Goal: Find specific page/section: Find specific page/section

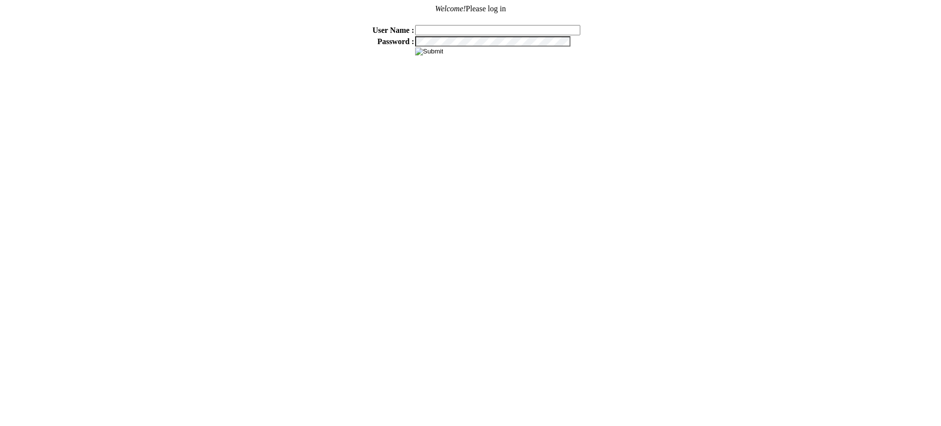
click at [424, 50] on input "image" at bounding box center [429, 52] width 28 height 8
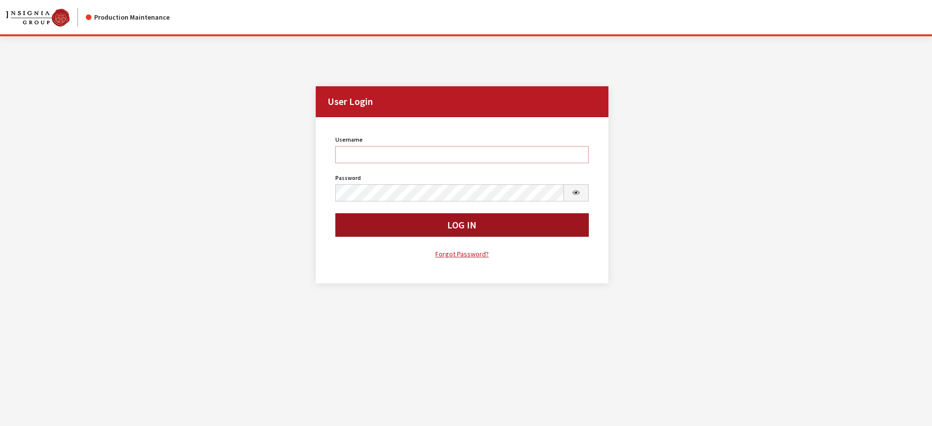
type input "kcallahan"
click at [487, 230] on button "Log In" at bounding box center [461, 225] width 253 height 24
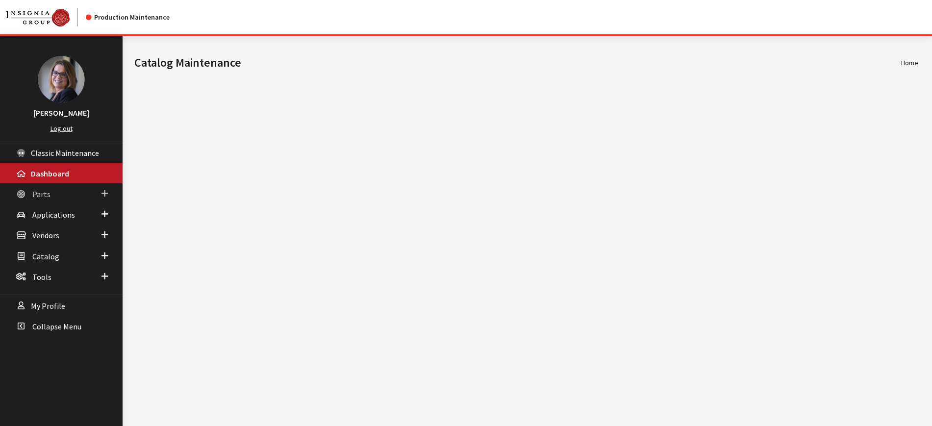
click at [106, 198] on span at bounding box center [104, 193] width 6 height 13
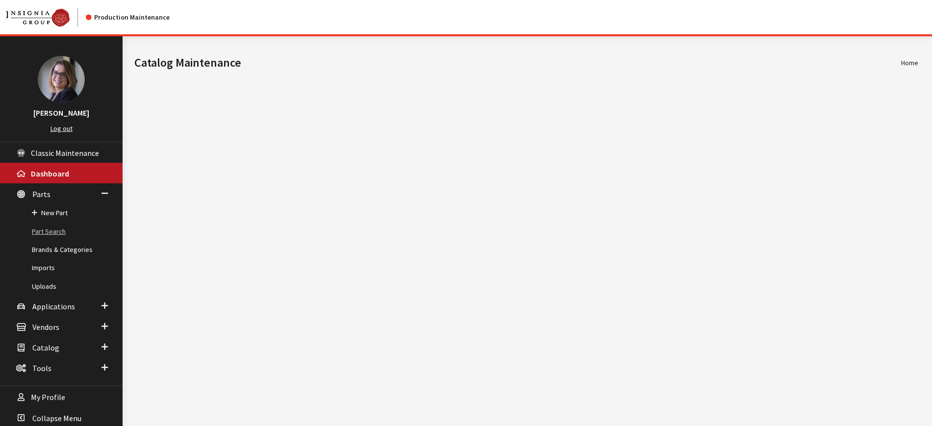
click at [53, 231] on link "Part Search" at bounding box center [61, 232] width 123 height 18
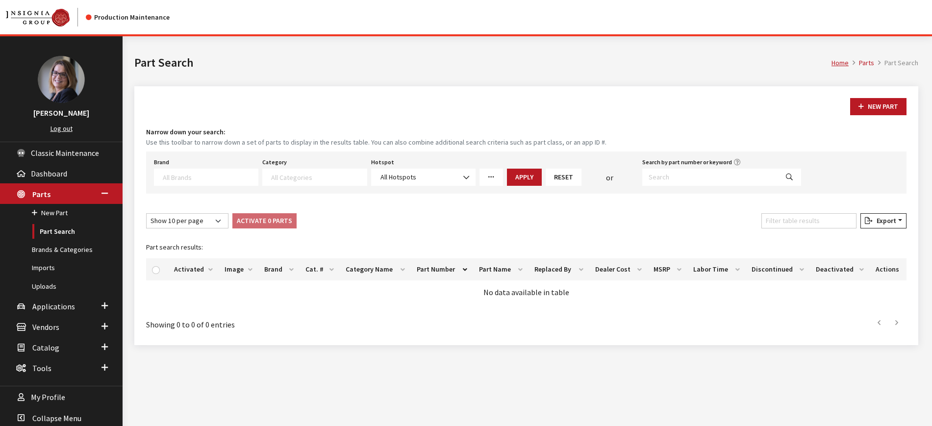
select select
click at [191, 167] on div "Brand Acura Alfa Romeo Audi BMW DoubleTake [PERSON_NAME] Racing GM GST Honda Hy…" at bounding box center [206, 170] width 108 height 30
click at [188, 175] on textarea "Search" at bounding box center [210, 177] width 95 height 9
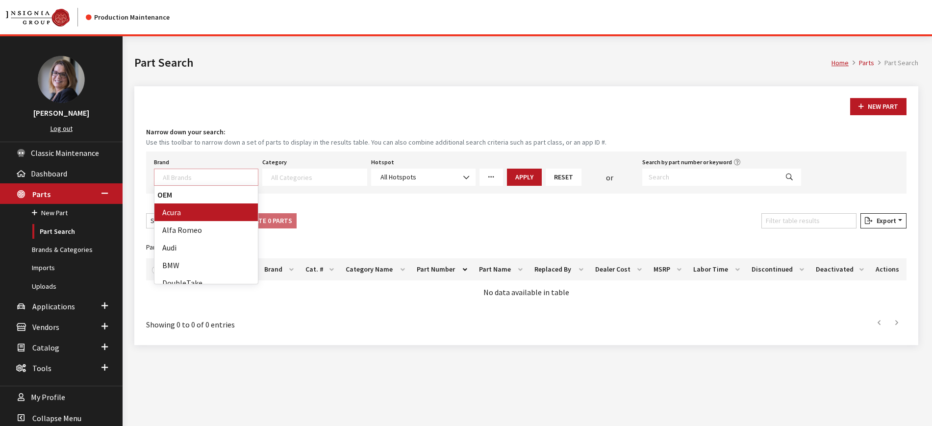
click at [188, 181] on span at bounding box center [206, 177] width 104 height 17
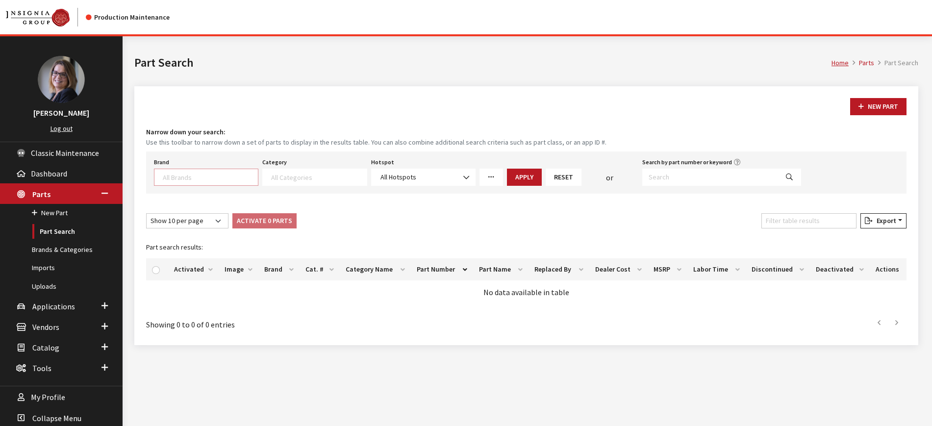
scroll to position [0, 0]
type textarea "kia"
select select "58"
click at [317, 175] on textarea "Search" at bounding box center [318, 177] width 95 height 9
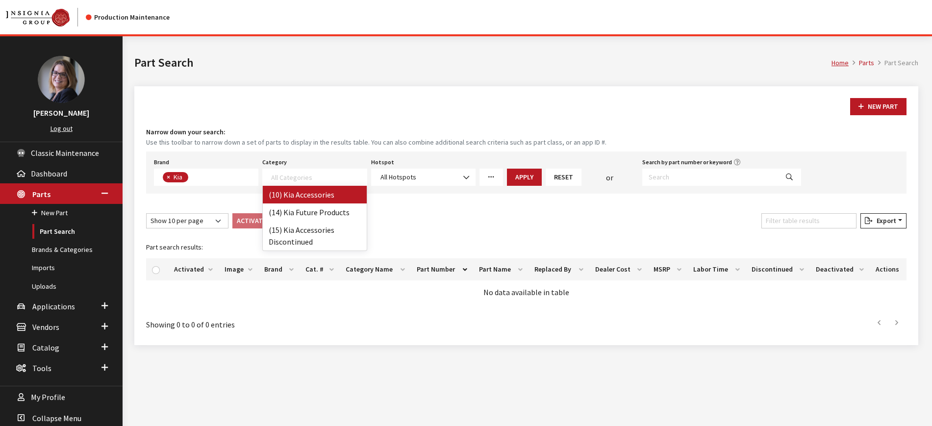
select select "238"
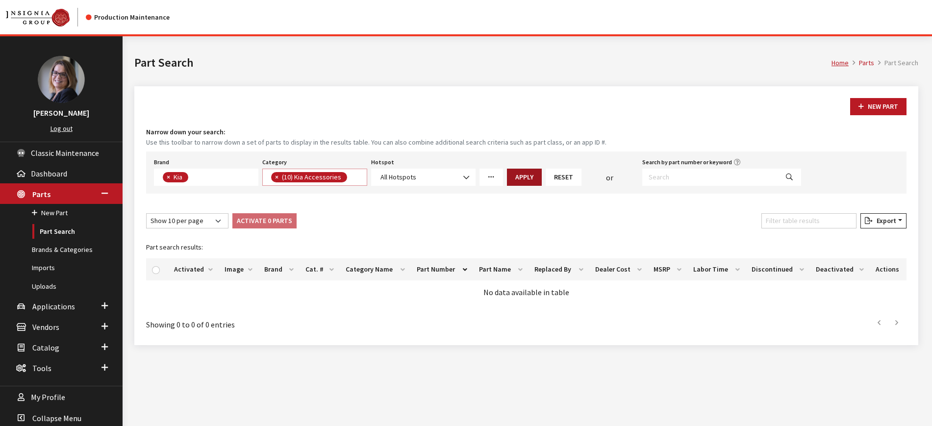
click at [523, 172] on button "Apply" at bounding box center [524, 177] width 35 height 17
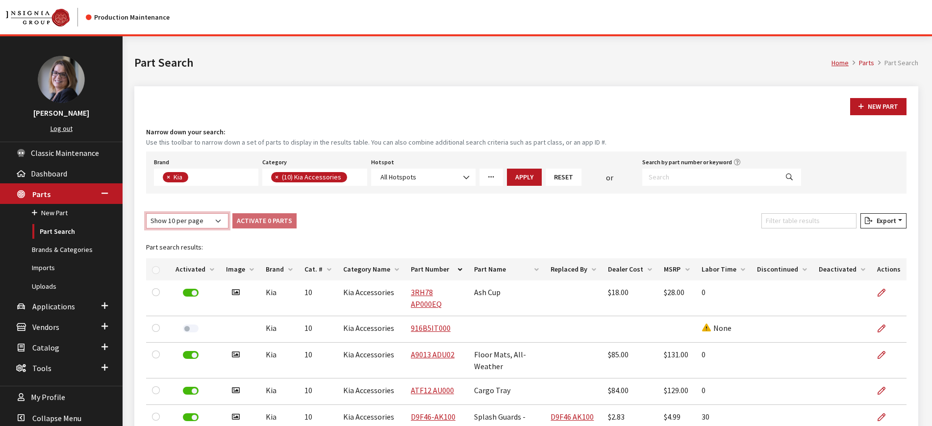
click at [190, 222] on select "Show 10 per page Show 25 per page Show 50 per page Show 100 per page Show 1000 …" at bounding box center [187, 220] width 82 height 15
select select "-1"
click at [146, 213] on select "Show 10 per page Show 25 per page Show 50 per page Show 100 per page Show 1000 …" at bounding box center [187, 220] width 82 height 15
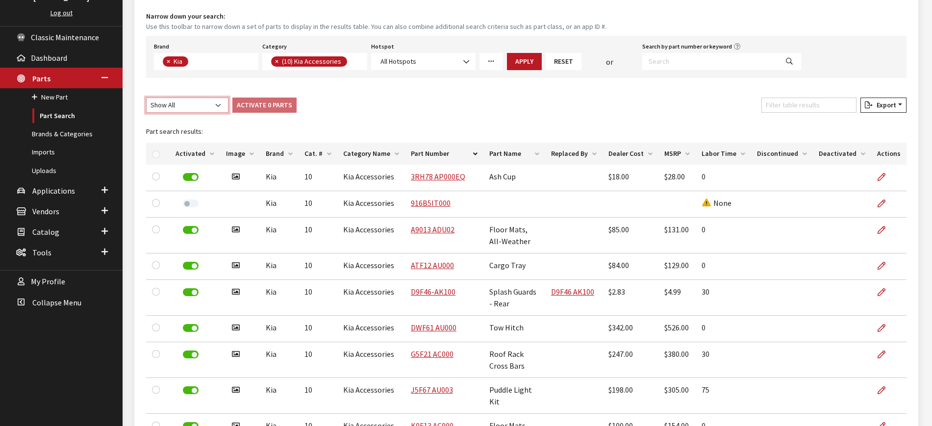
scroll to position [115, 0]
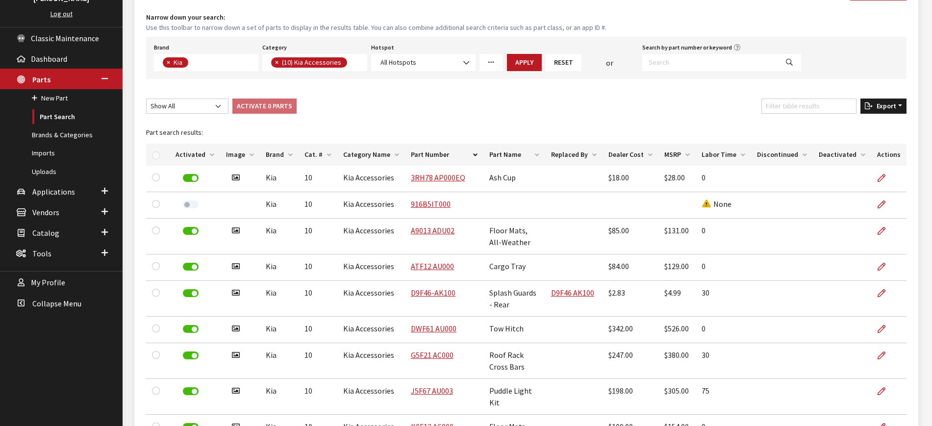
click at [882, 107] on span "Export" at bounding box center [885, 105] width 24 height 9
click at [871, 130] on button "Excel" at bounding box center [867, 126] width 71 height 14
click at [211, 157] on th "Activated" at bounding box center [195, 155] width 50 height 22
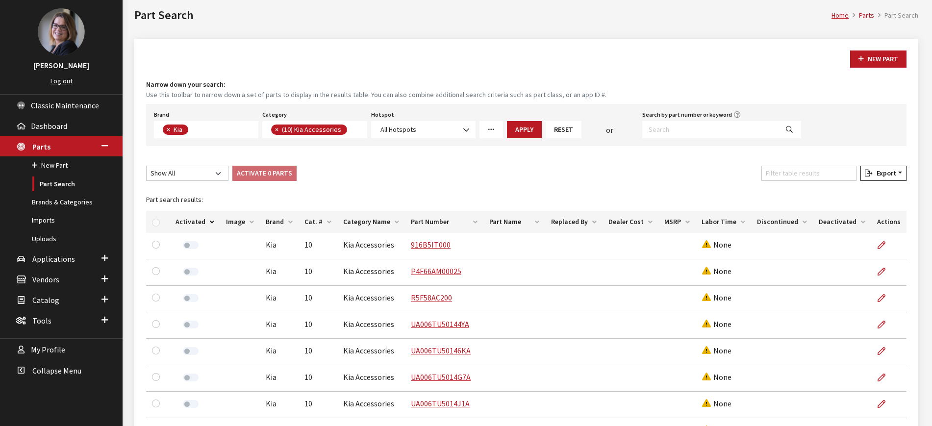
scroll to position [0, 0]
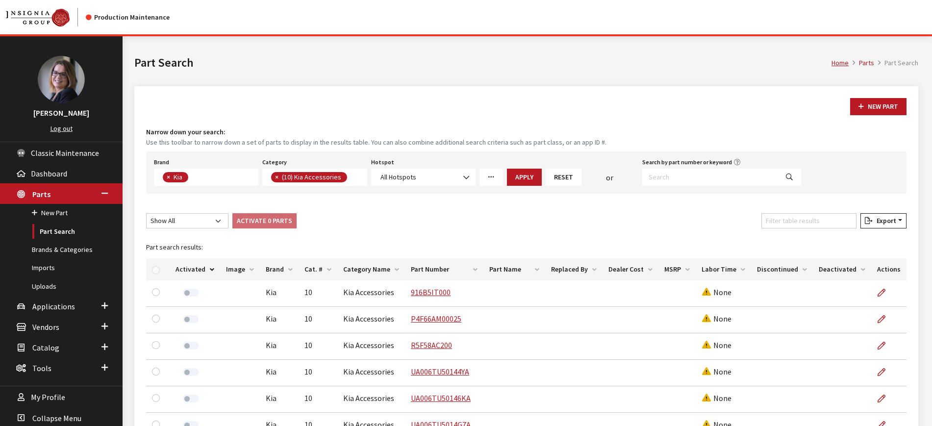
click at [276, 177] on span "×" at bounding box center [276, 177] width 3 height 9
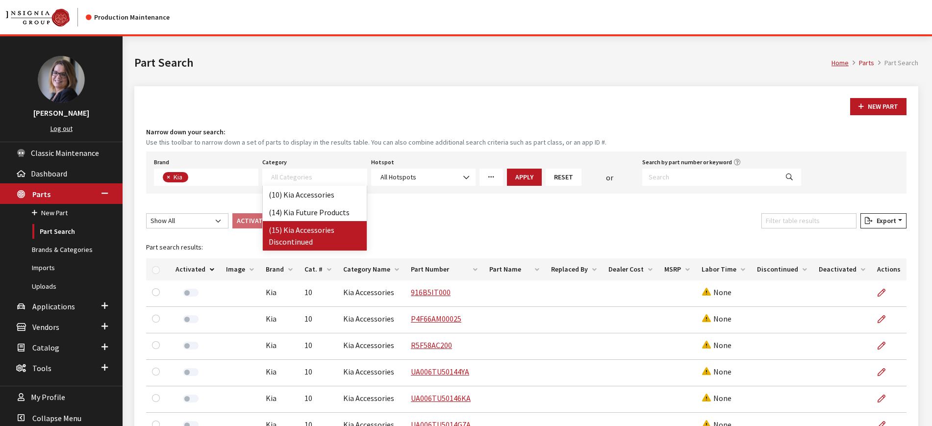
select select "242"
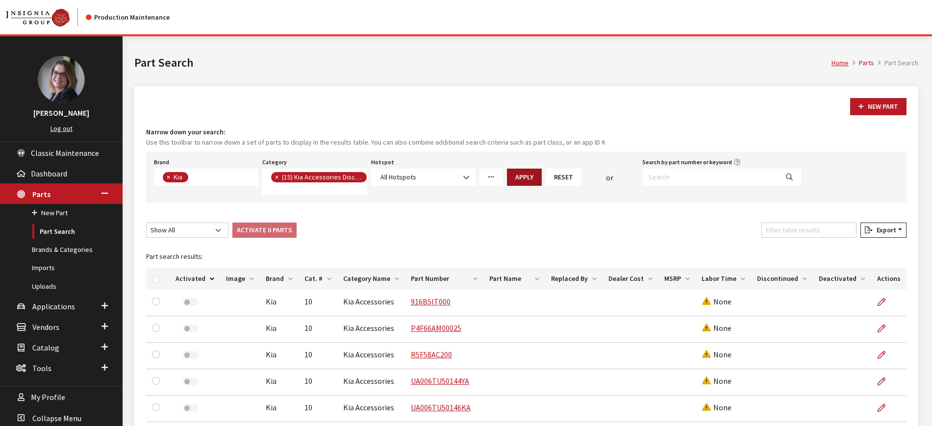
click at [528, 175] on button "Apply" at bounding box center [524, 177] width 35 height 17
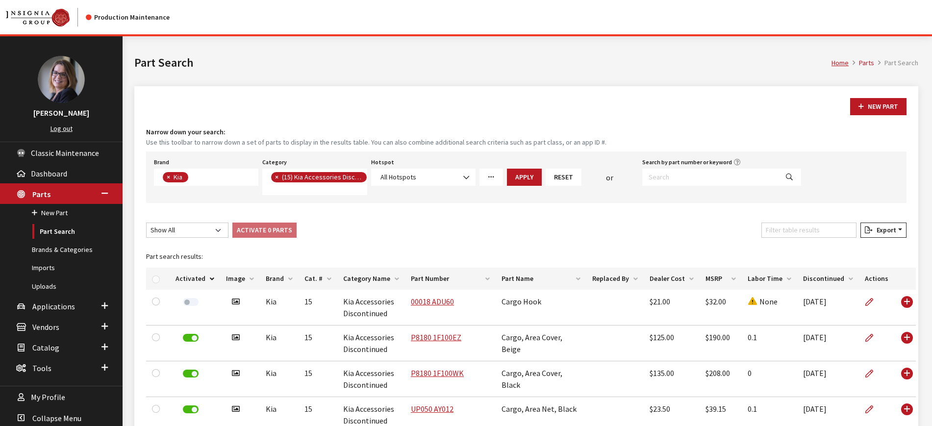
drag, startPoint x: 198, startPoint y: 226, endPoint x: 754, endPoint y: 249, distance: 556.9
click at [897, 22] on nav "Production Maintenance" at bounding box center [466, 17] width 932 height 34
click at [39, 231] on link "Part Search" at bounding box center [61, 232] width 123 height 18
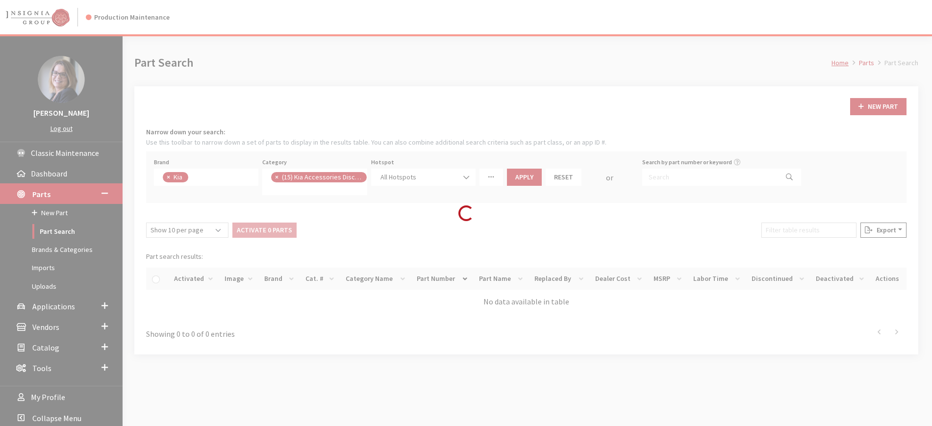
scroll to position [19, 0]
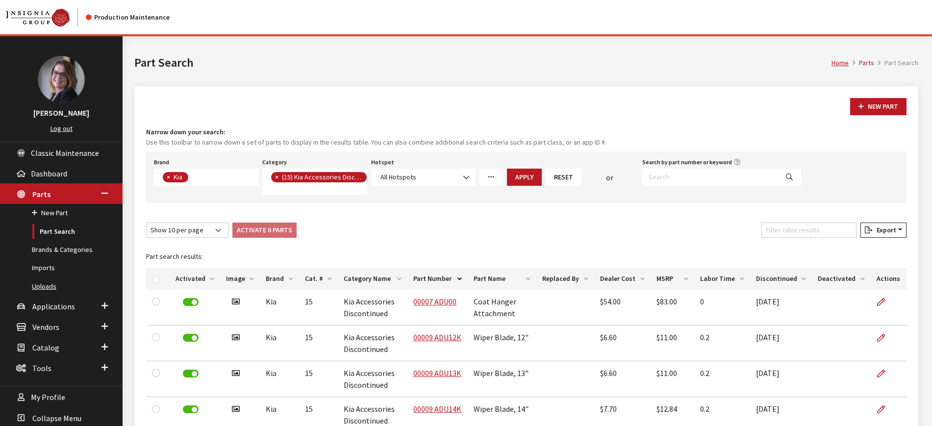
click at [46, 279] on link "Uploads" at bounding box center [61, 286] width 123 height 18
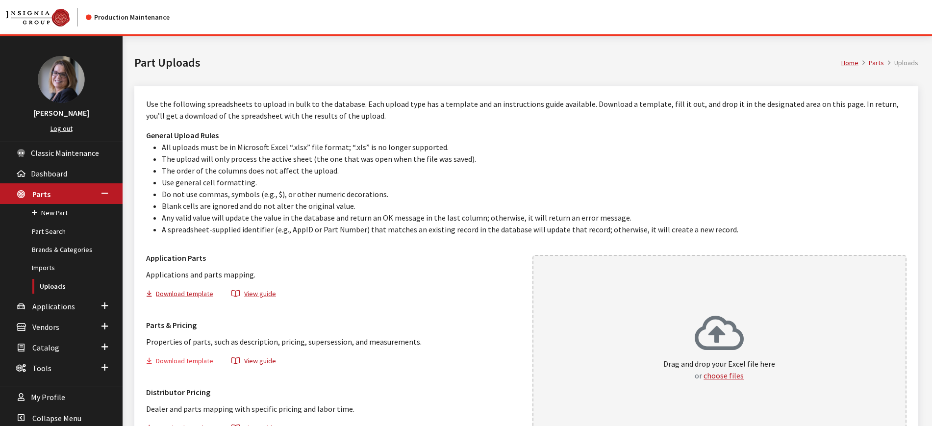
click at [188, 357] on button "Download template" at bounding box center [183, 362] width 75 height 14
click at [731, 378] on button "choose files" at bounding box center [723, 376] width 40 height 12
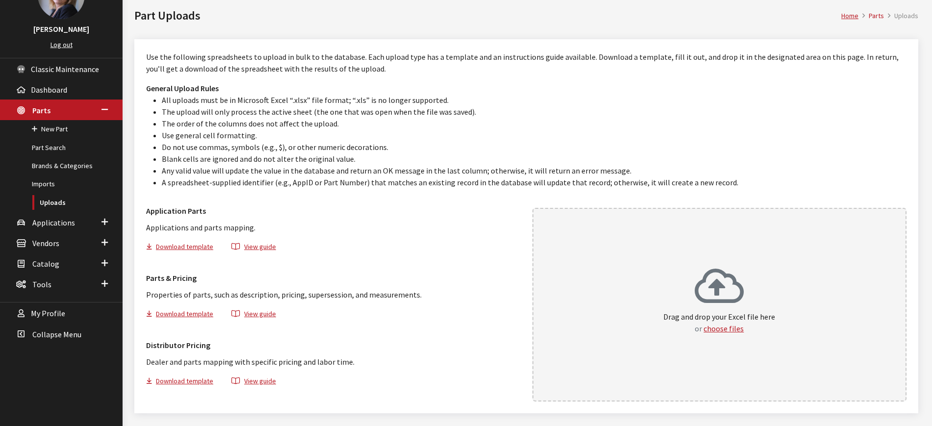
scroll to position [85, 0]
click at [733, 327] on button "choose files" at bounding box center [723, 328] width 40 height 12
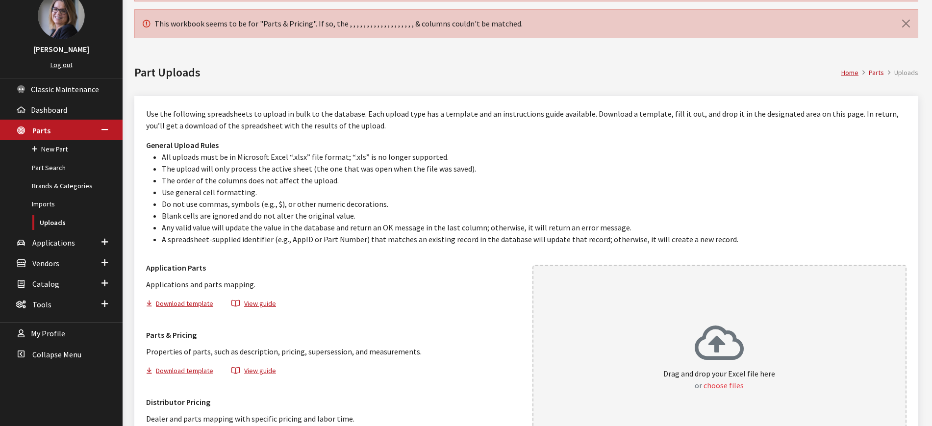
scroll to position [0, 0]
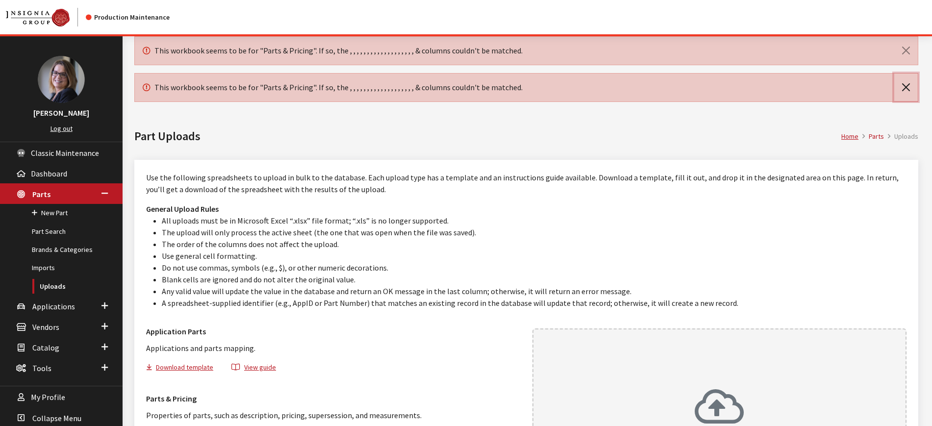
click at [906, 87] on button "Close" at bounding box center [906, 87] width 24 height 27
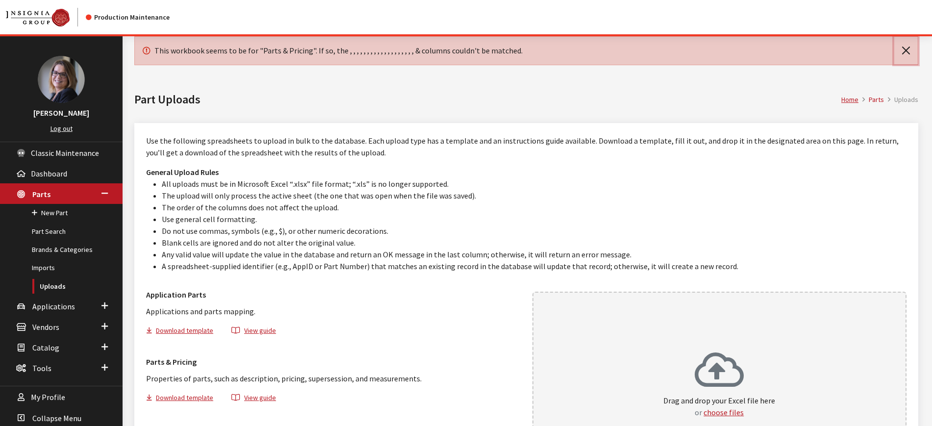
click at [906, 48] on button "Close" at bounding box center [906, 50] width 24 height 27
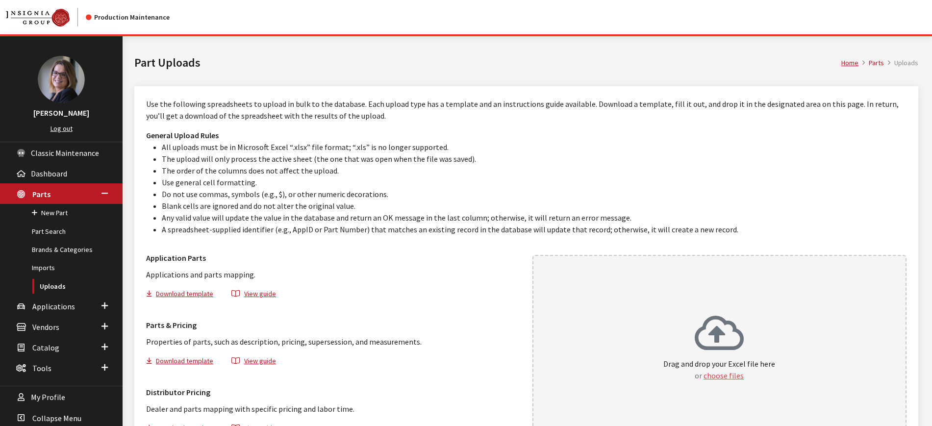
click at [722, 375] on button "choose files" at bounding box center [723, 376] width 40 height 12
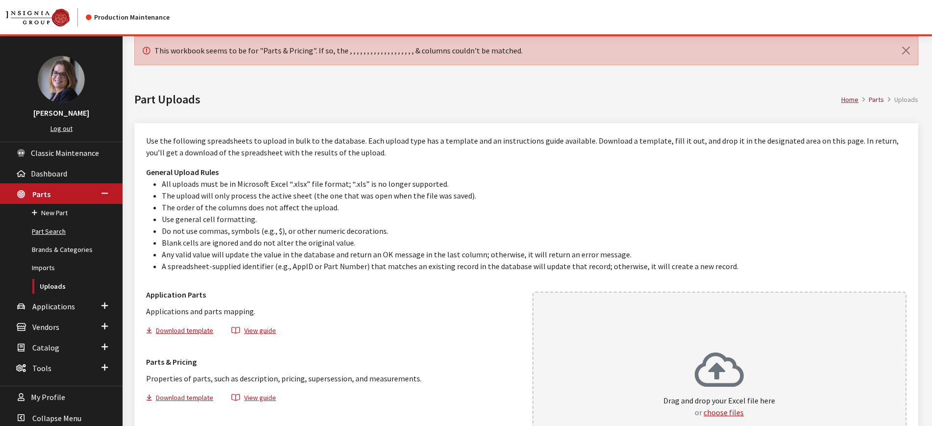
click at [58, 229] on link "Part Search" at bounding box center [61, 232] width 123 height 18
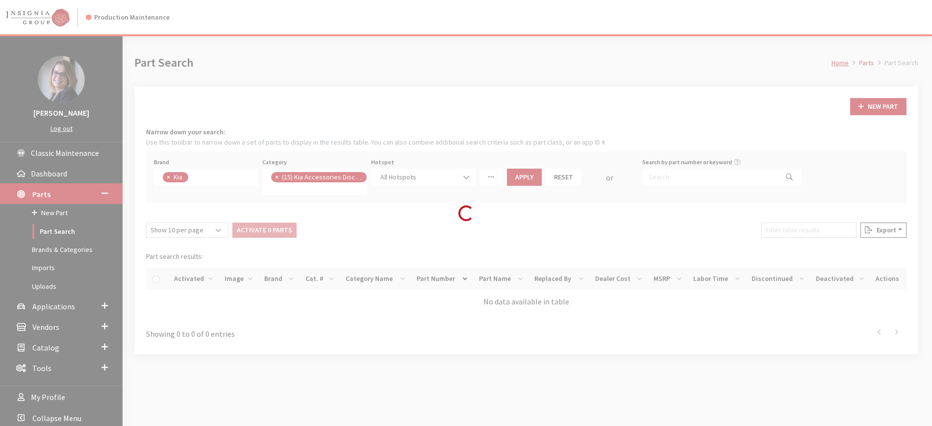
scroll to position [19, 0]
click at [279, 174] on div "Loading..." at bounding box center [466, 213] width 932 height 426
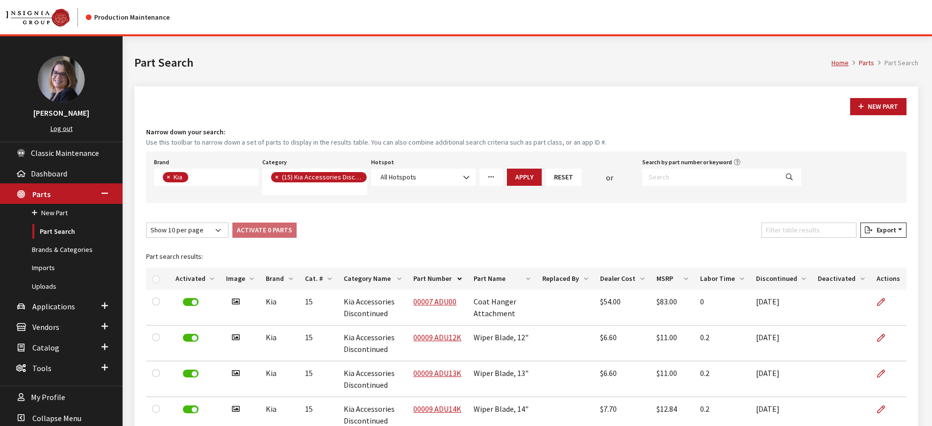
click at [279, 174] on button "×" at bounding box center [276, 177] width 10 height 10
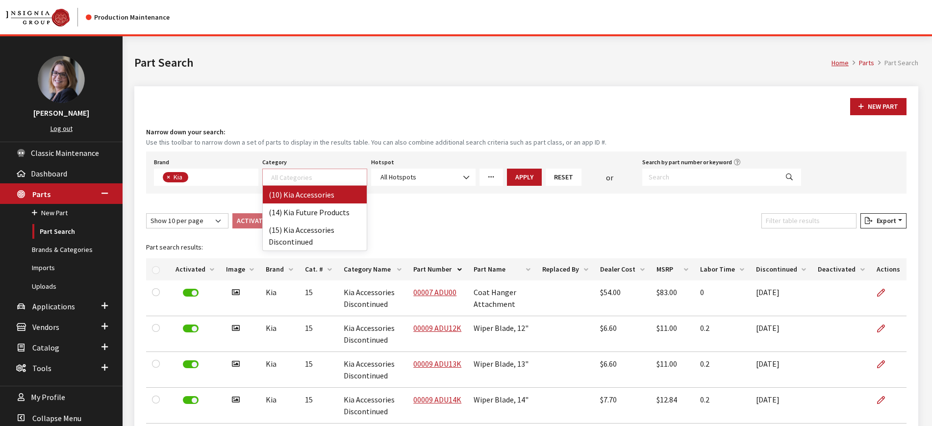
scroll to position [0, 0]
select select "238"
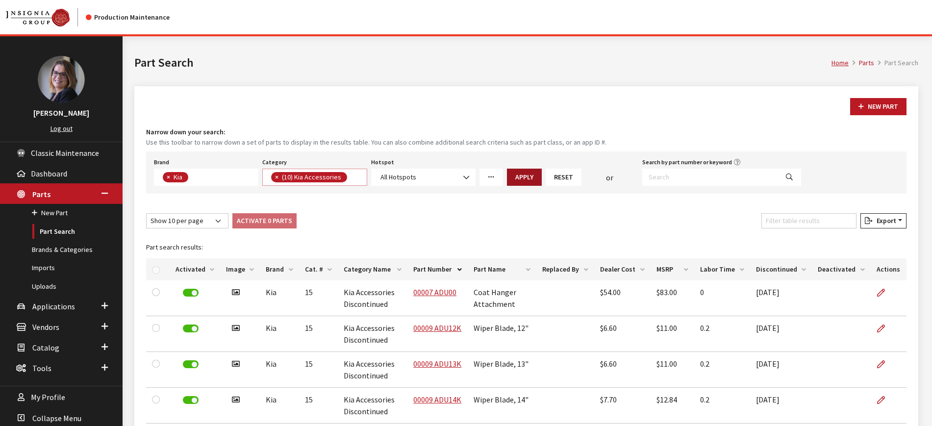
click at [521, 178] on button "Apply" at bounding box center [524, 177] width 35 height 17
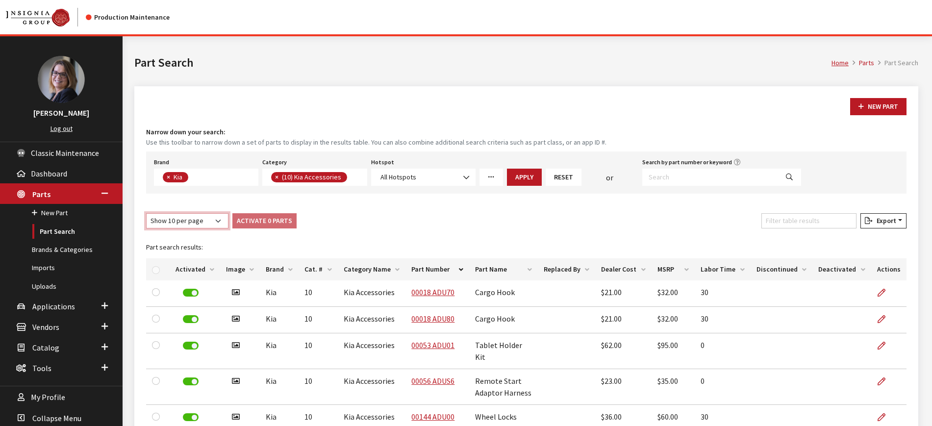
click at [219, 225] on select "Show 10 per page Show 25 per page Show 50 per page Show 100 per page Show 1000 …" at bounding box center [187, 220] width 82 height 15
select select "-1"
click at [146, 213] on select "Show 10 per page Show 25 per page Show 50 per page Show 100 per page Show 1000 …" at bounding box center [187, 220] width 82 height 15
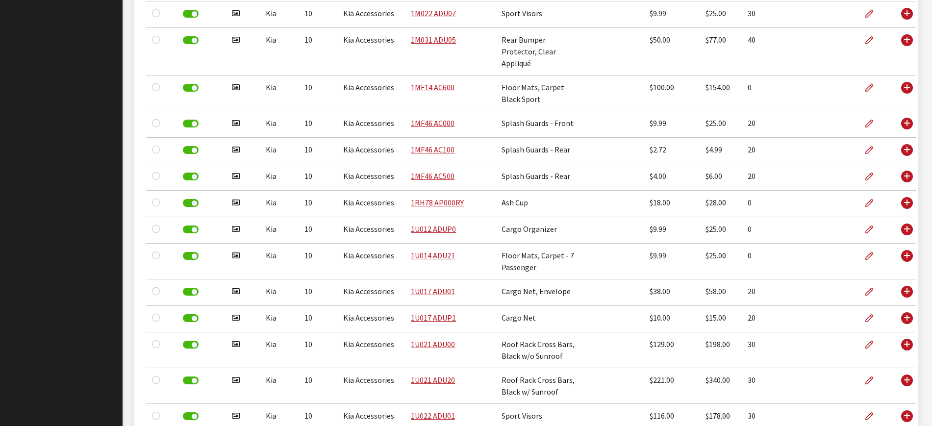
scroll to position [0, 0]
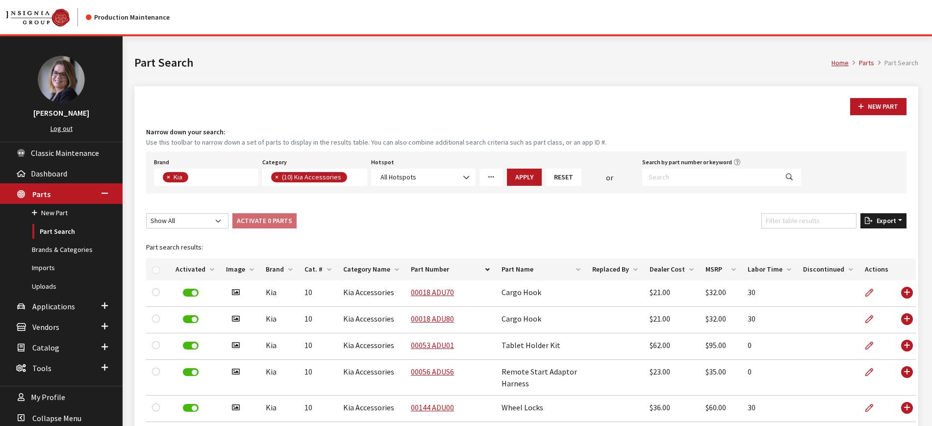
click at [878, 219] on span "Export" at bounding box center [885, 220] width 24 height 9
click at [862, 235] on button "Excel" at bounding box center [867, 240] width 71 height 14
click at [278, 176] on span "×" at bounding box center [276, 177] width 3 height 9
select select
click at [169, 179] on span "×" at bounding box center [168, 177] width 3 height 9
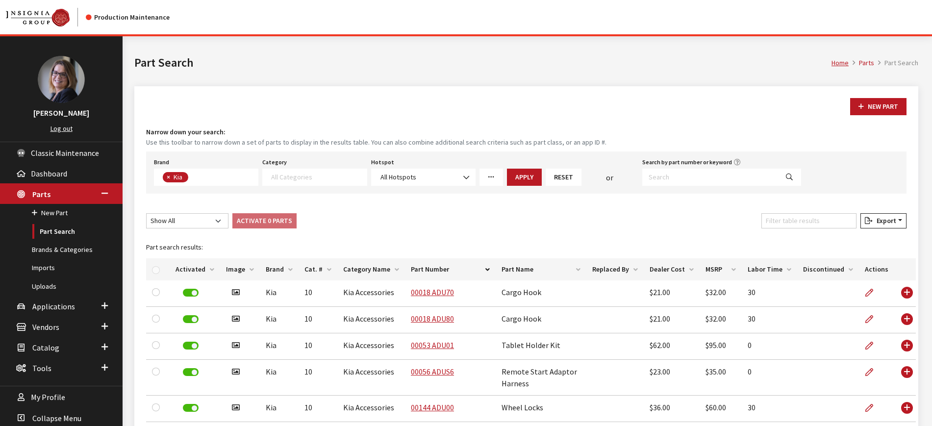
select select
click at [108, 317] on link "Vendors" at bounding box center [61, 326] width 123 height 21
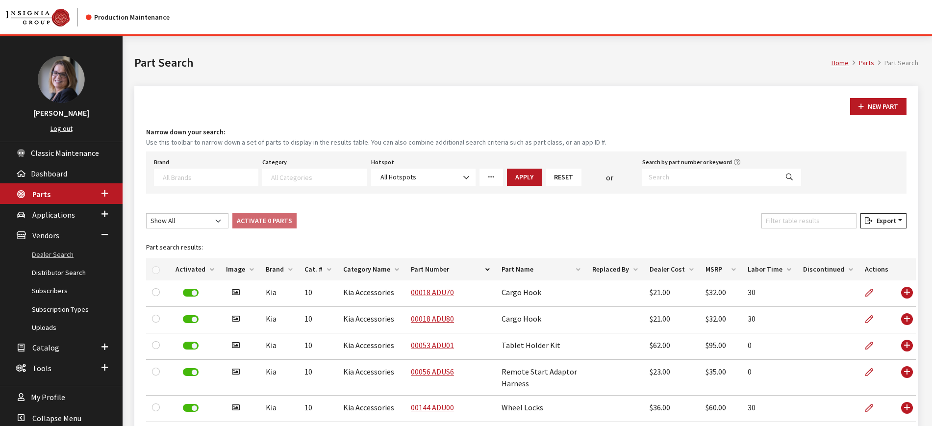
click at [64, 254] on link "Dealer Search" at bounding box center [61, 255] width 123 height 18
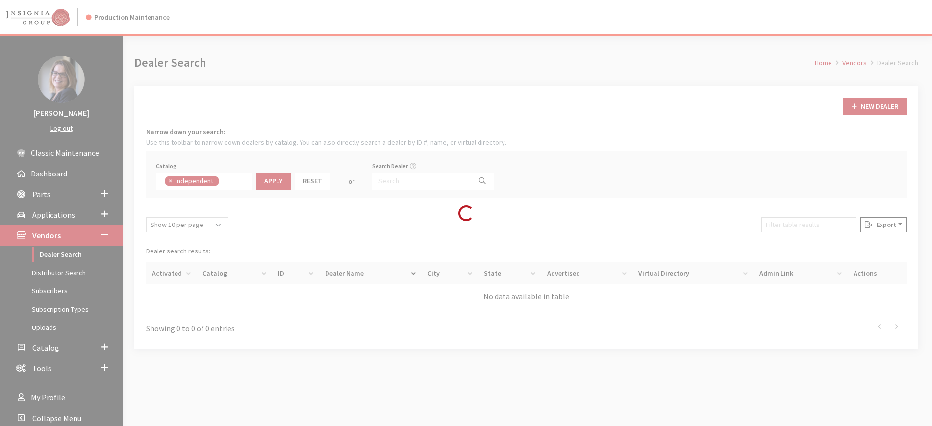
scroll to position [72, 0]
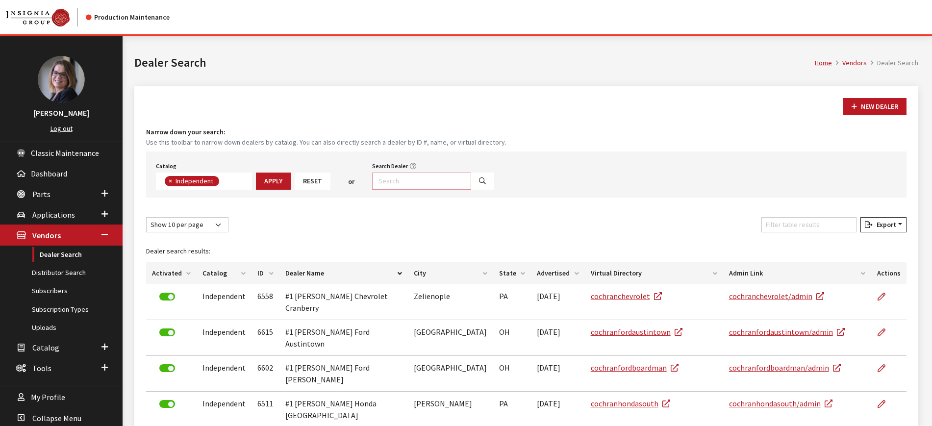
click at [401, 178] on input "Search Dealer" at bounding box center [421, 181] width 99 height 17
type input "kia%"
click at [473, 185] on button "Search" at bounding box center [483, 181] width 24 height 17
select select
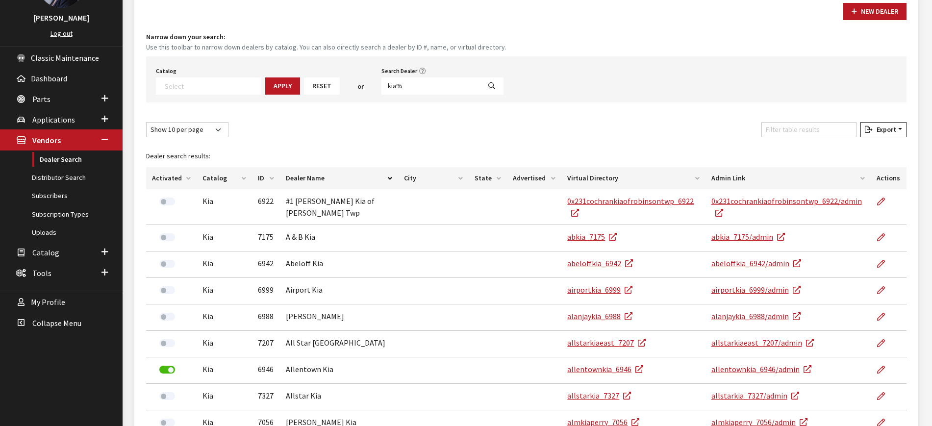
scroll to position [96, 0]
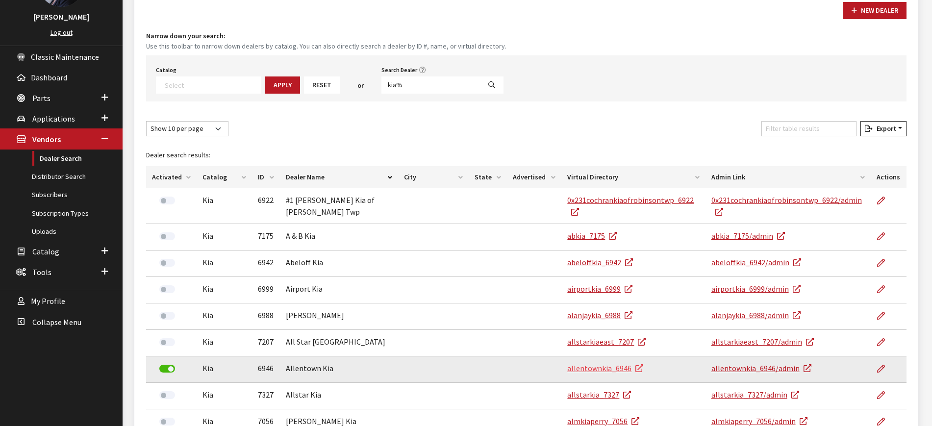
click at [608, 368] on link "allentownkia_6946" at bounding box center [605, 368] width 76 height 10
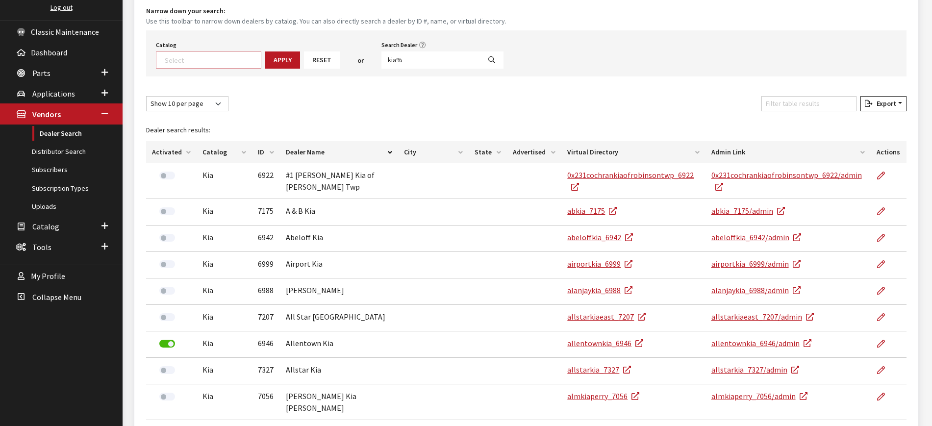
scroll to position [0, 0]
click at [226, 54] on span at bounding box center [211, 58] width 99 height 9
type textarea "i"
select select "17"
click at [281, 53] on button "Apply" at bounding box center [273, 59] width 35 height 17
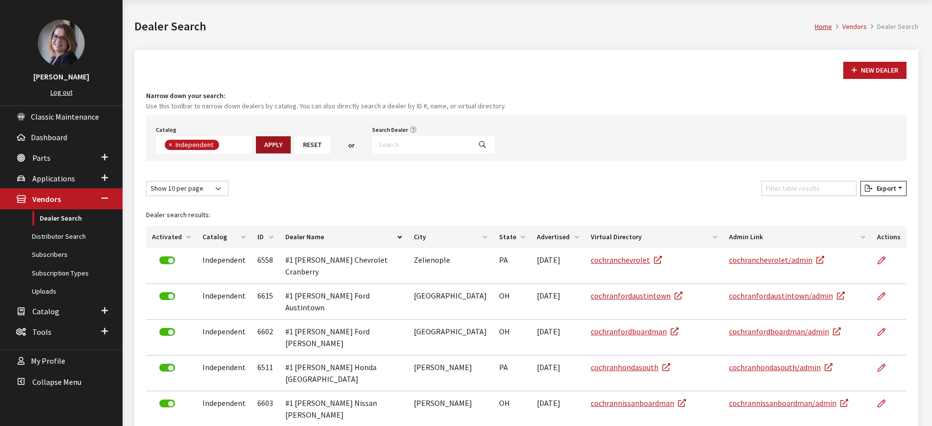
scroll to position [121, 0]
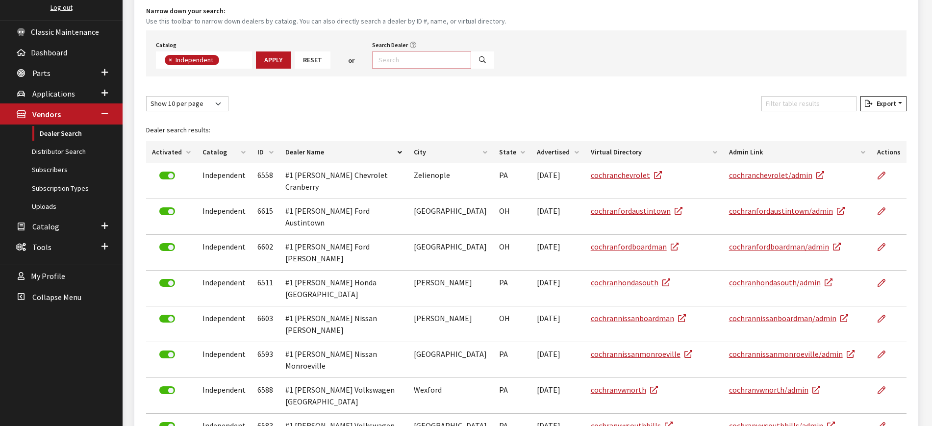
click at [396, 64] on input "Search Dealer" at bounding box center [421, 59] width 99 height 17
type input "kia"
click at [468, 71] on div "Catalog Acura Alfa Romeo Audi Bentley BMW Chrysler DoubleTake Ford GM Honda Hyu…" at bounding box center [526, 53] width 760 height 46
click at [479, 62] on icon "Search" at bounding box center [482, 60] width 7 height 7
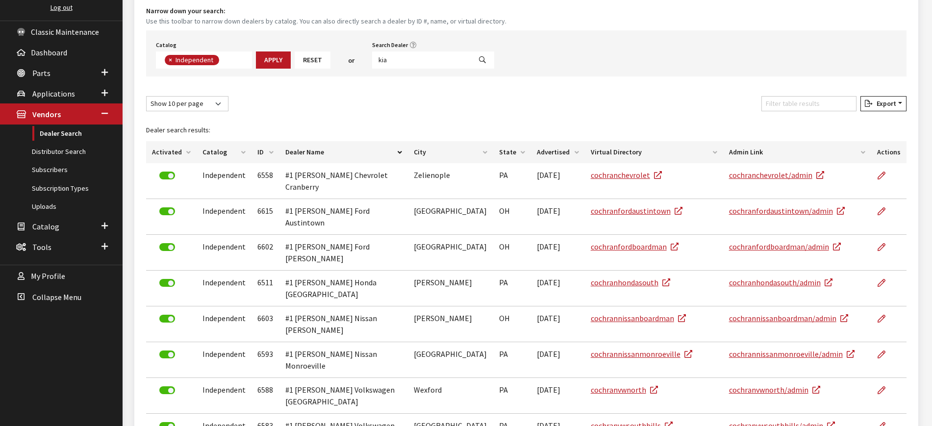
select select
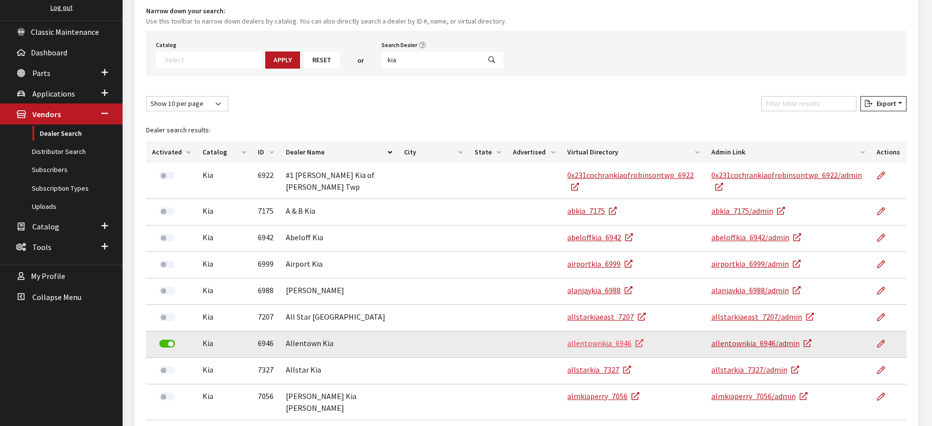
click at [592, 346] on link "allentownkia_6946" at bounding box center [605, 343] width 76 height 10
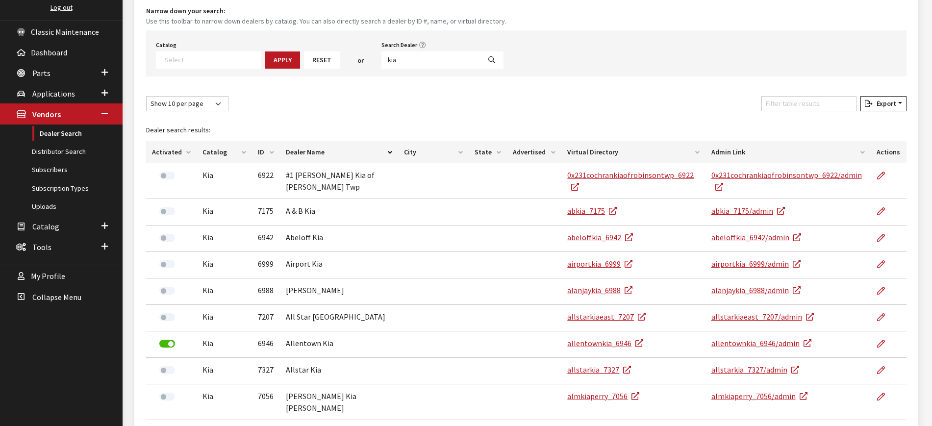
click at [224, 65] on span at bounding box center [208, 59] width 105 height 17
drag, startPoint x: 424, startPoint y: 63, endPoint x: 392, endPoint y: 61, distance: 31.4
click at [392, 61] on input "kia" at bounding box center [430, 59] width 99 height 17
type input "k"
type input "allentonw%"
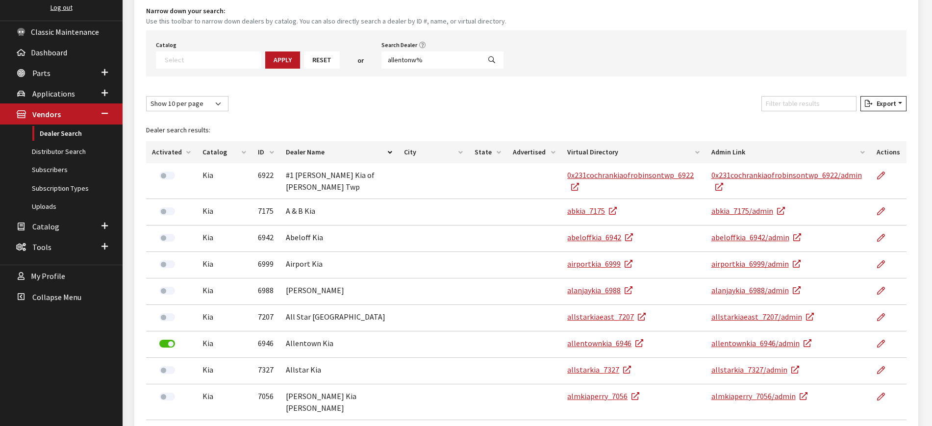
select select
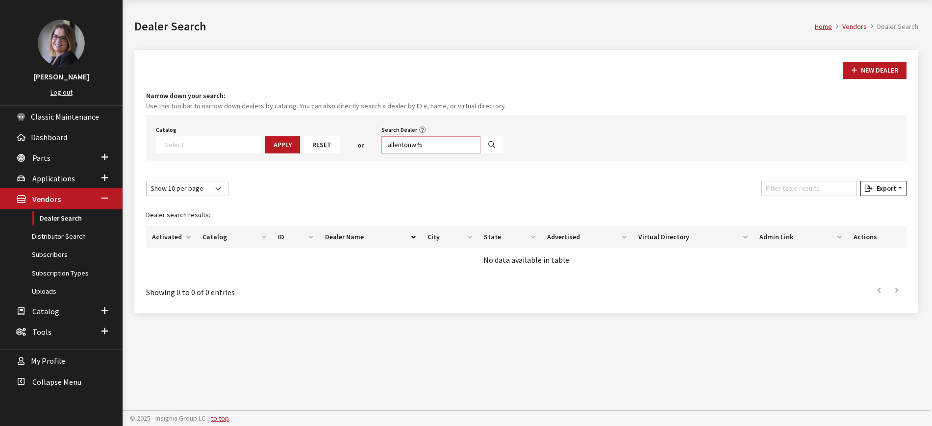
click at [405, 147] on input "allentonw%" at bounding box center [430, 144] width 99 height 17
type input "allentown%"
select select
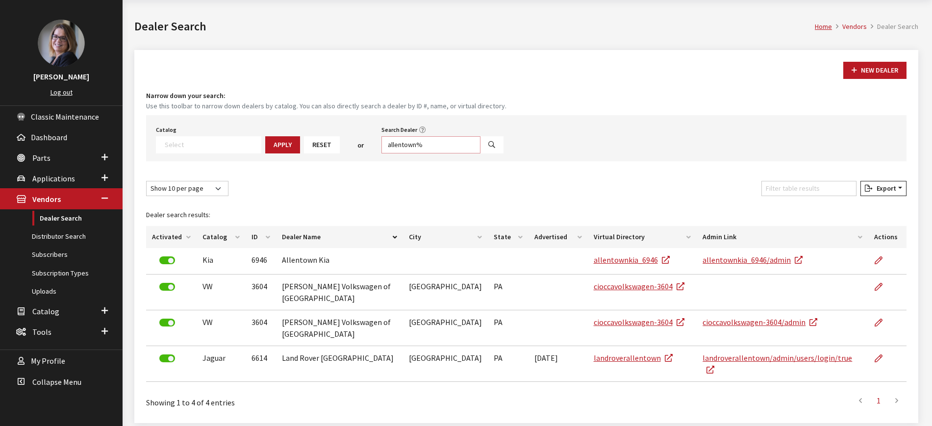
drag, startPoint x: 415, startPoint y: 148, endPoint x: 330, endPoint y: 130, distance: 86.5
click at [330, 130] on div "Catalog Acura Alfa Romeo Audi Bentley BMW Chrysler DoubleTake Ford GM Honda Hyu…" at bounding box center [526, 138] width 760 height 46
type input "barnet%"
select select
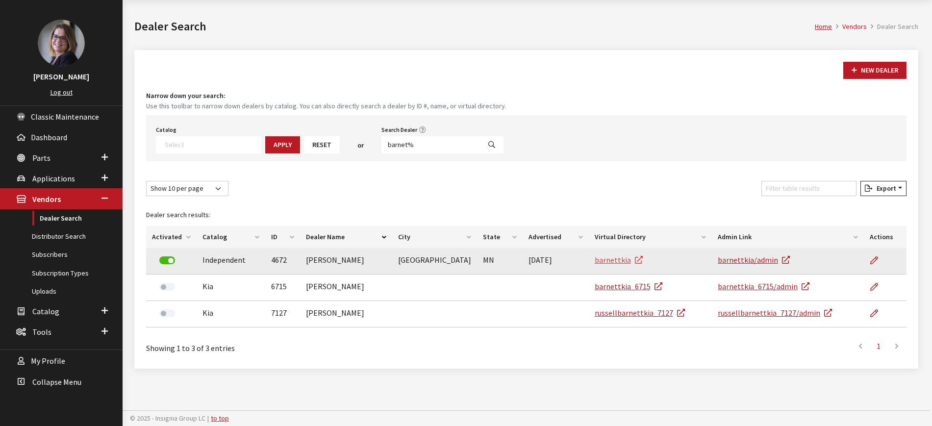
click at [611, 259] on link "barnettkia" at bounding box center [619, 260] width 48 height 10
